Goal: Task Accomplishment & Management: Manage account settings

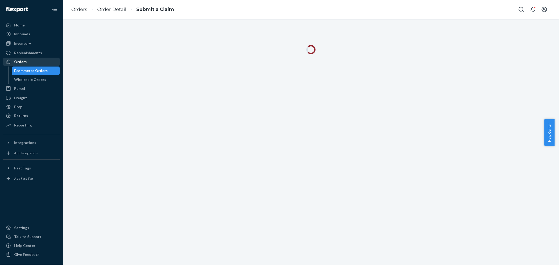
click at [38, 59] on div "Orders" at bounding box center [32, 61] width 56 height 7
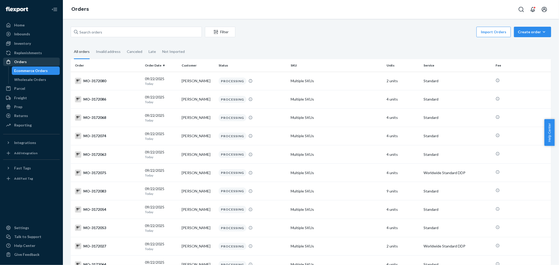
click at [45, 64] on div "Orders" at bounding box center [32, 61] width 56 height 7
click at [107, 35] on input "text" at bounding box center [136, 32] width 131 height 10
paste input "3097067"
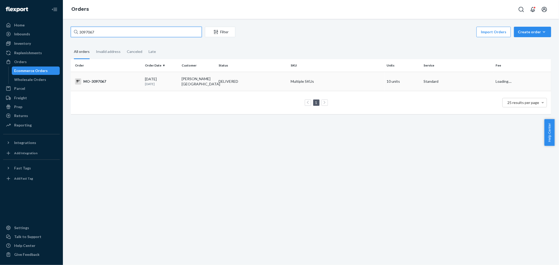
type input "3097067"
click at [184, 83] on td "[PERSON_NAME][GEOGRAPHIC_DATA]" at bounding box center [197, 81] width 37 height 19
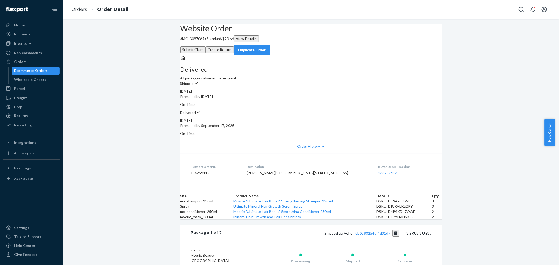
click at [234, 46] on button "Create Return" at bounding box center [220, 49] width 28 height 7
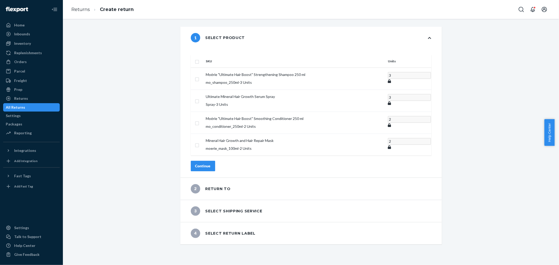
click at [199, 58] on input "checkbox" at bounding box center [197, 60] width 4 height 5
checkbox input "true"
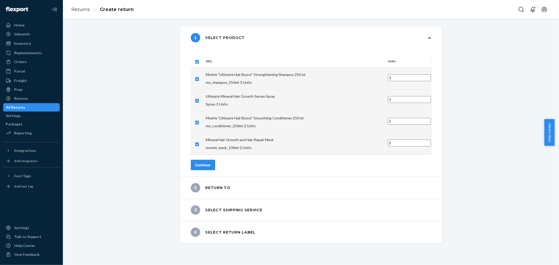
click at [215, 160] on button "Continue" at bounding box center [203, 165] width 24 height 10
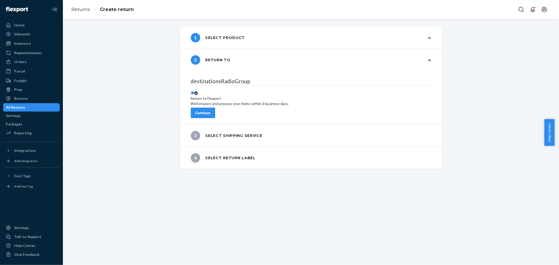
click at [215, 113] on button "Continue" at bounding box center [203, 113] width 24 height 10
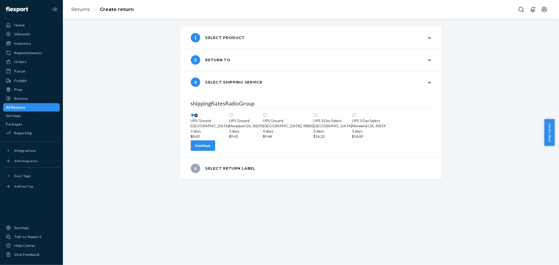
click at [211, 148] on div "Continue" at bounding box center [202, 145] width 15 height 5
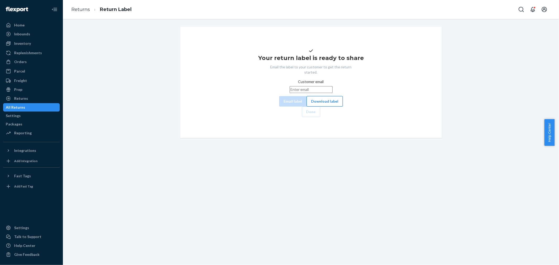
click at [306, 107] on button "Download label" at bounding box center [324, 101] width 36 height 10
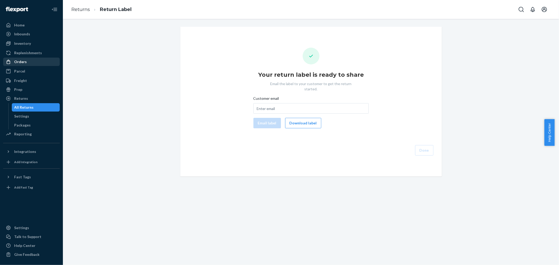
click at [34, 61] on div "Orders" at bounding box center [32, 61] width 56 height 7
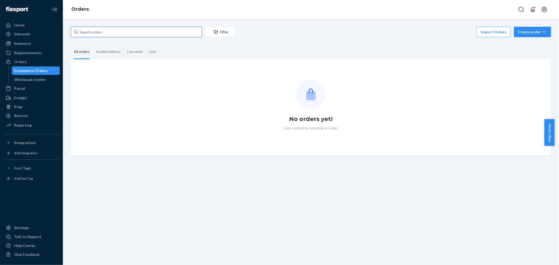
click at [140, 30] on input "text" at bounding box center [136, 32] width 131 height 10
paste input "3097067"
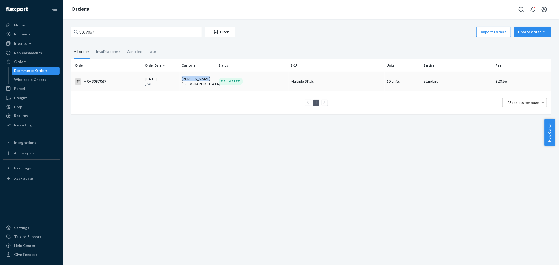
copy td "[PERSON_NAME][GEOGRAPHIC_DATA]"
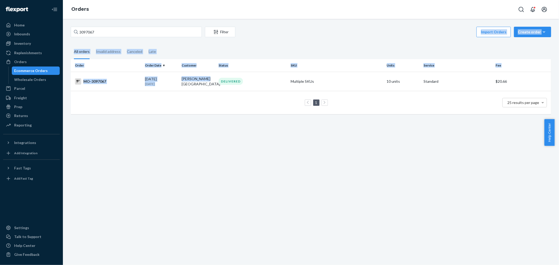
drag, startPoint x: 206, startPoint y: 83, endPoint x: 304, endPoint y: 21, distance: 116.1
click at [304, 22] on div "3097067 Filter Import Orders Create order Ecommerce order Removal order All ord…" at bounding box center [311, 142] width 496 height 246
click at [305, 21] on div "3097067 Filter Import Orders Create order Ecommerce order Removal order All ord…" at bounding box center [311, 142] width 496 height 246
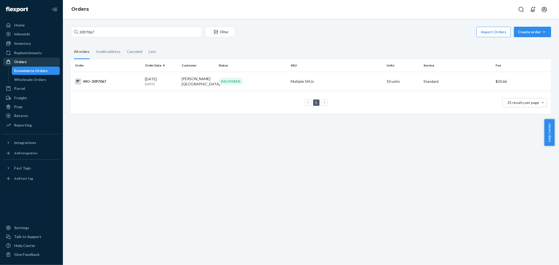
click at [42, 60] on div "Orders" at bounding box center [32, 61] width 56 height 7
click at [111, 31] on input "3097067" at bounding box center [136, 32] width 131 height 10
paste input "3105772"
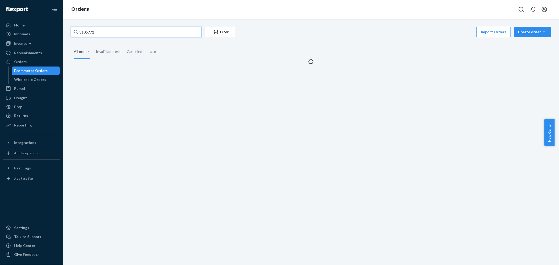
drag, startPoint x: 86, startPoint y: 31, endPoint x: 68, endPoint y: 35, distance: 17.8
click at [68, 35] on div "3105772 Filter Import Orders Create order Ecommerce order Removal order All ord…" at bounding box center [311, 45] width 488 height 37
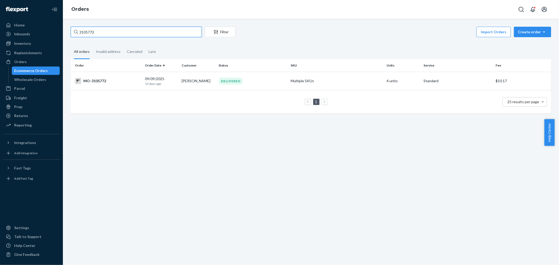
type input "3105772"
click at [214, 77] on td "Sandra Campos" at bounding box center [197, 81] width 37 height 18
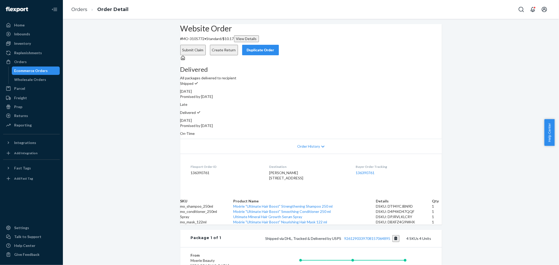
click at [277, 170] on span "Sandra Campos 1040 Co Rd 13 Old Chatham, NY 12136-2706 US" at bounding box center [286, 175] width 34 height 10
copy span "Sandra Campos"
click at [473, 62] on div "Website Order # MO-3105772 • Standard / $10.17 View Details Submit Claim Create…" at bounding box center [311, 200] width 496 height 353
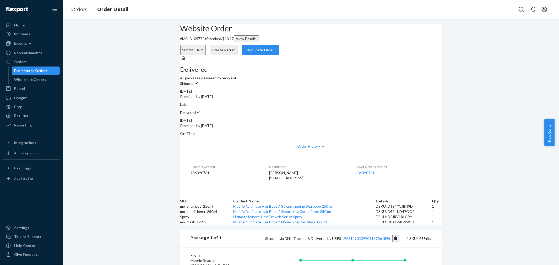
click at [238, 45] on button "Create Return" at bounding box center [224, 50] width 28 height 10
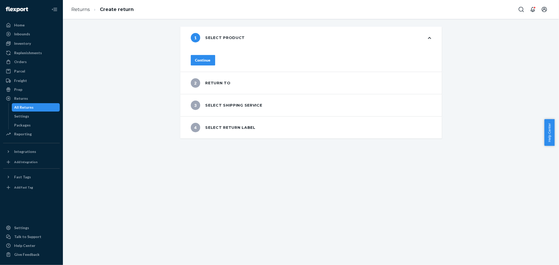
click at [211, 59] on div "Continue" at bounding box center [202, 60] width 15 height 5
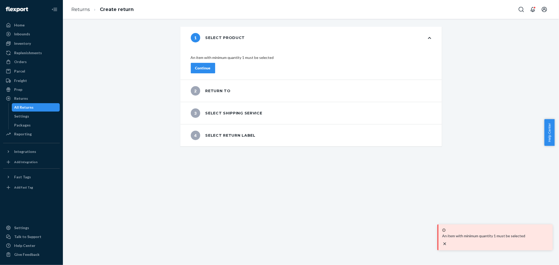
click at [211, 65] on div "Continue" at bounding box center [202, 67] width 15 height 5
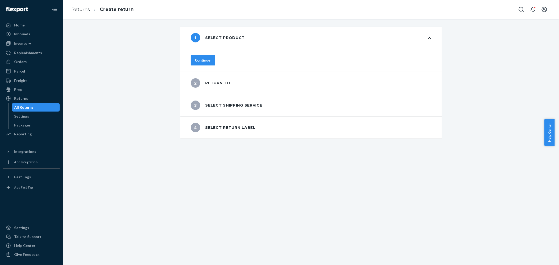
click at [211, 59] on div "Continue" at bounding box center [202, 60] width 15 height 5
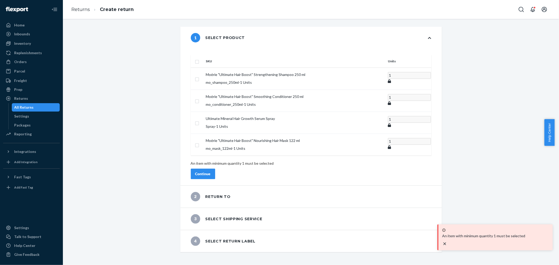
click at [199, 58] on input "checkbox" at bounding box center [197, 60] width 4 height 5
checkbox input "true"
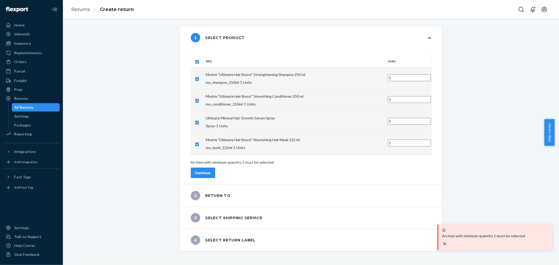
click at [215, 168] on button "Continue" at bounding box center [203, 173] width 24 height 10
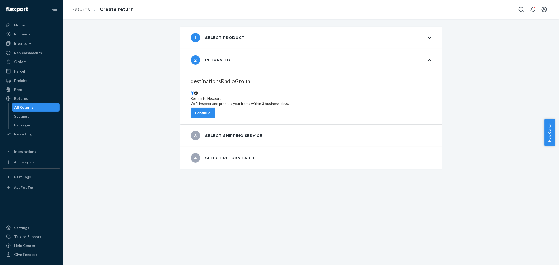
click at [215, 108] on button "Continue" at bounding box center [203, 113] width 24 height 10
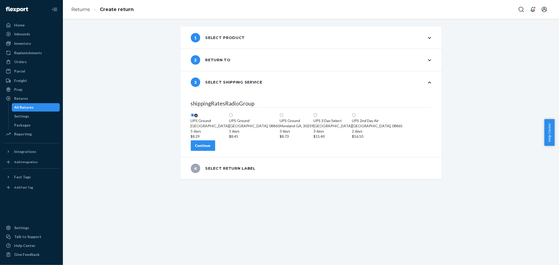
click at [211, 148] on div "Continue" at bounding box center [202, 145] width 15 height 5
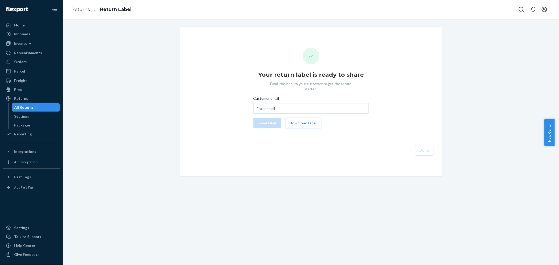
click at [292, 118] on button "Download label" at bounding box center [303, 123] width 36 height 10
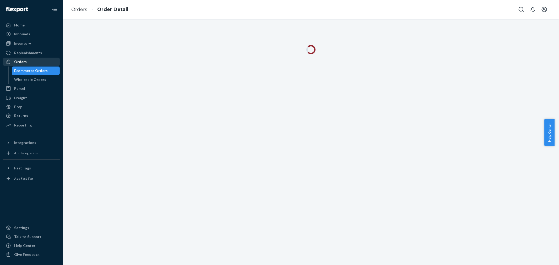
click at [49, 63] on div "Orders" at bounding box center [32, 61] width 56 height 7
click at [131, 32] on div at bounding box center [311, 151] width 496 height 265
click at [40, 76] on div "Wholesale Orders" at bounding box center [35, 79] width 47 height 7
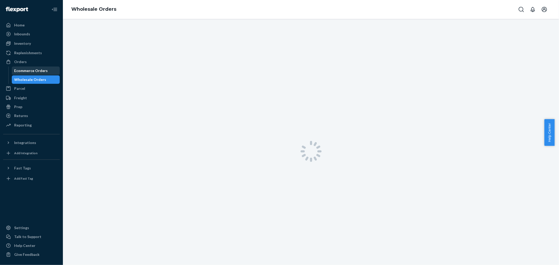
click at [43, 68] on div "Ecommerce Orders" at bounding box center [31, 70] width 34 height 5
click at [45, 59] on div "Orders" at bounding box center [32, 61] width 56 height 7
click at [45, 68] on div "Ecommerce Orders" at bounding box center [31, 70] width 34 height 5
click at [47, 60] on div "Orders" at bounding box center [32, 61] width 56 height 7
click at [50, 80] on div "Wholesale Orders" at bounding box center [35, 79] width 47 height 7
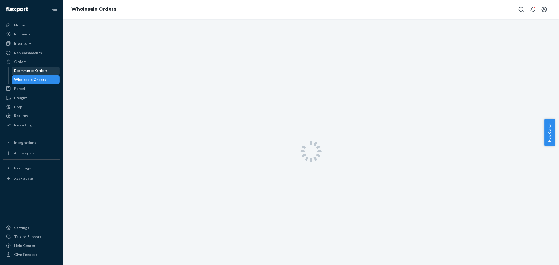
click at [51, 74] on div "Ecommerce Orders" at bounding box center [35, 70] width 47 height 7
click at [47, 61] on div "Orders" at bounding box center [32, 61] width 56 height 7
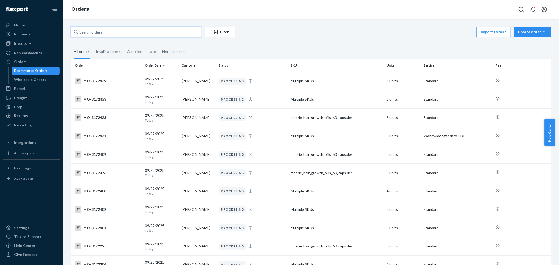
drag, startPoint x: 125, startPoint y: 34, endPoint x: 125, endPoint y: 30, distance: 3.9
click at [125, 32] on input "text" at bounding box center [136, 32] width 131 height 10
paste input "3111110"
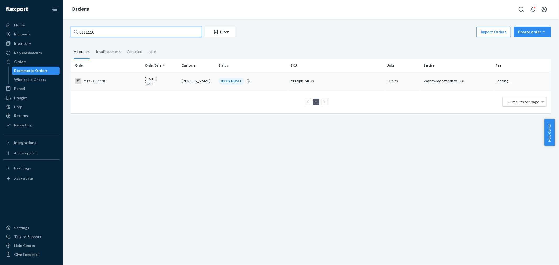
type input "3111110"
click at [252, 82] on div "IN TRANSIT" at bounding box center [252, 81] width 70 height 7
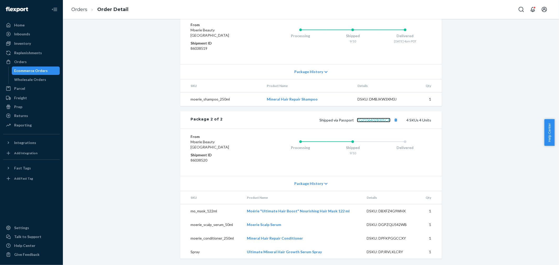
scroll to position [289, 0]
